Goal: Navigation & Orientation: Find specific page/section

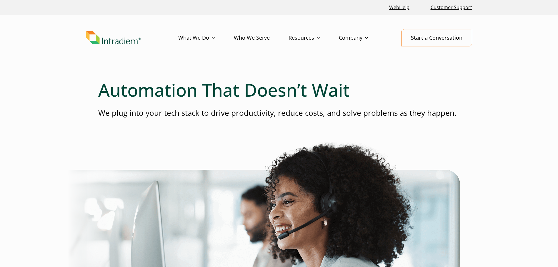
click at [509, 62] on header "Menu What We Do Platform Who We Serve Resources Blog Events & Webinars News Suc…" at bounding box center [279, 42] width 558 height 55
click at [503, 70] on header "Menu What We Do Platform Who We Serve Resources Blog Events & Webinars News Suc…" at bounding box center [279, 42] width 558 height 55
click at [450, 8] on link "Customer Support" at bounding box center [451, 7] width 46 height 13
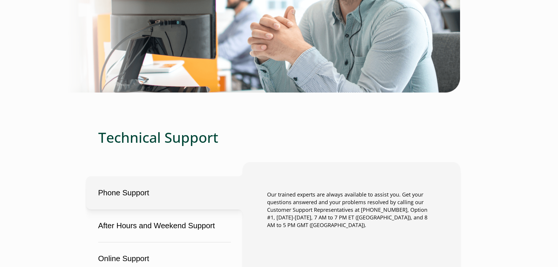
scroll to position [353, 0]
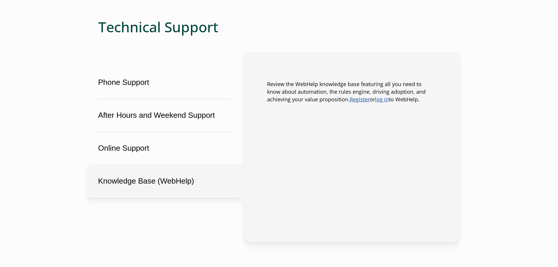
click at [168, 183] on button "Knowledge Base (WebHelp)" at bounding box center [164, 181] width 157 height 33
click at [525, 61] on main "Service that makes a difference Customer support for call center automation inn…" at bounding box center [279, 111] width 558 height 788
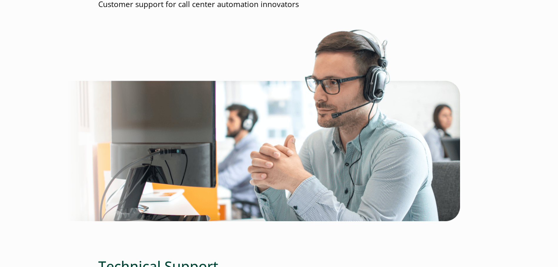
scroll to position [29, 0]
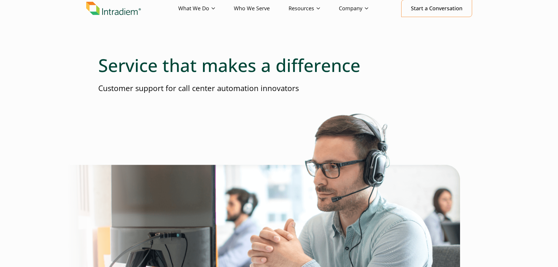
click at [118, 11] on img "Link to homepage of Intradiem" at bounding box center [113, 9] width 55 height 14
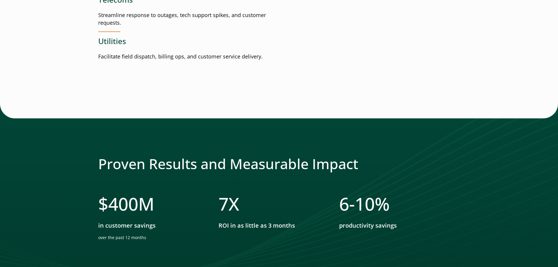
scroll to position [1000, 0]
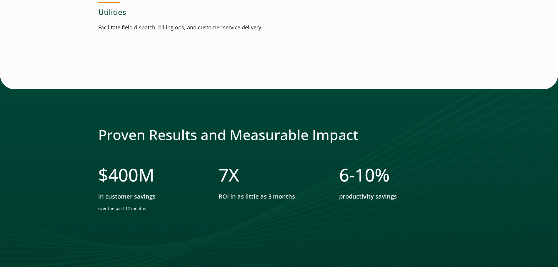
drag, startPoint x: 63, startPoint y: 63, endPoint x: 63, endPoint y: 33, distance: 30.0
click at [63, 62] on main "Your Workforce is Your Greatest Investment—Make Every Minute Count Intradiem’s …" at bounding box center [279, 3] width 558 height 1866
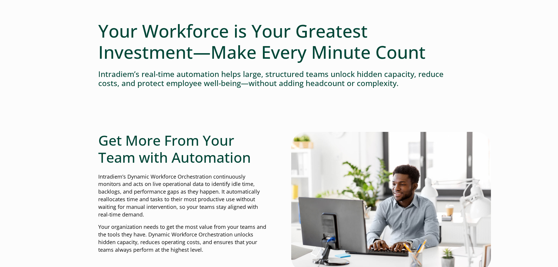
scroll to position [0, 0]
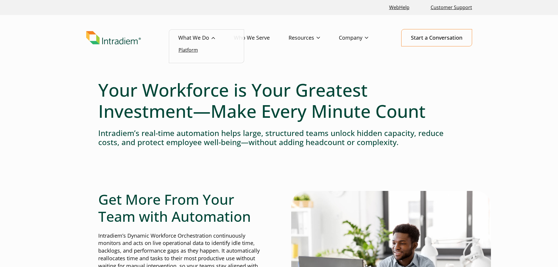
click at [191, 51] on link "Platform" at bounding box center [188, 50] width 19 height 6
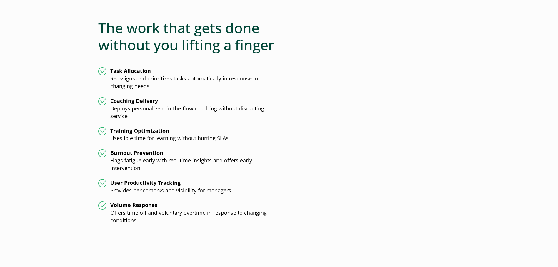
scroll to position [1470, 0]
